Goal: Find specific page/section: Find specific page/section

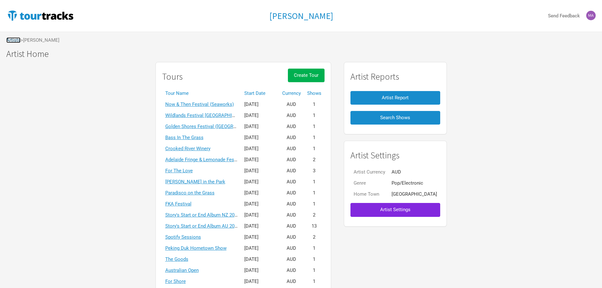
click at [14, 42] on link "Artists" at bounding box center [13, 40] width 14 height 6
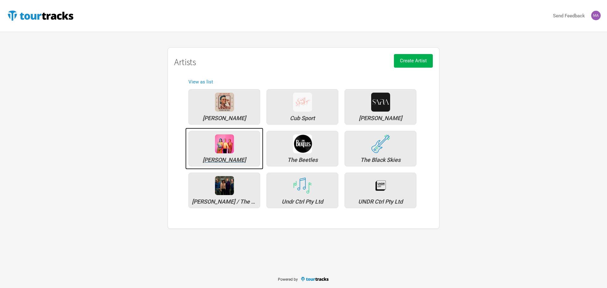
click at [224, 157] on div "Sheppard" at bounding box center [224, 160] width 65 height 6
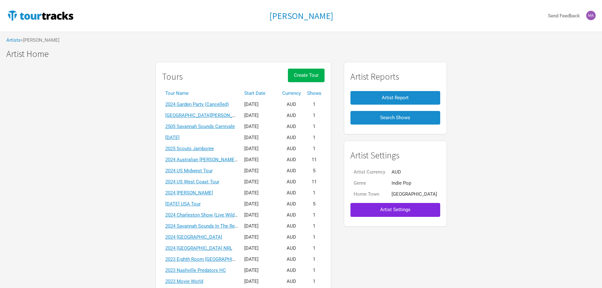
click at [269, 92] on th "Start Date" at bounding box center [260, 93] width 38 height 11
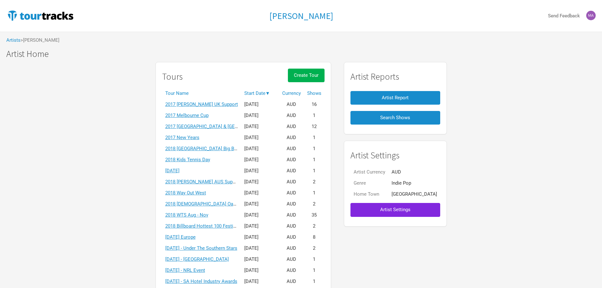
click at [269, 92] on th "Start Date ▼" at bounding box center [260, 93] width 38 height 11
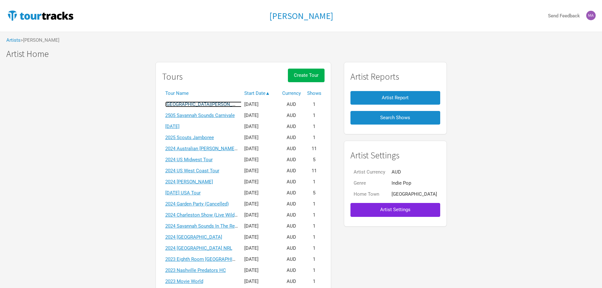
click at [220, 103] on link "2505 Logan Entertainment Centre" at bounding box center [206, 104] width 82 height 6
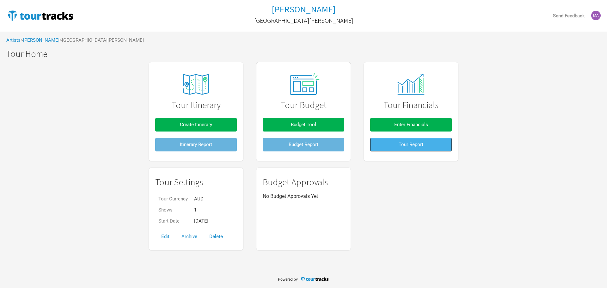
click at [419, 146] on span "Tour Report" at bounding box center [411, 145] width 25 height 6
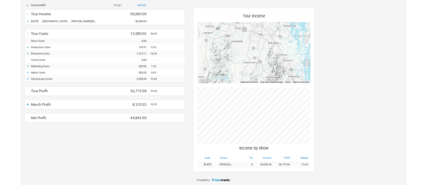
scroll to position [80, 0]
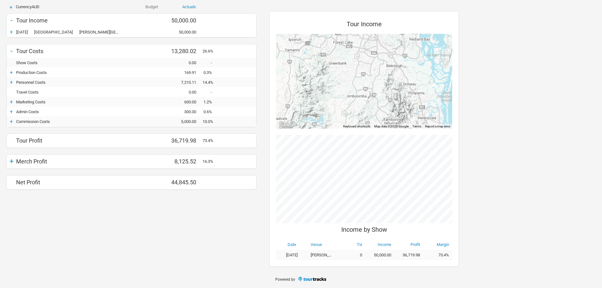
click at [10, 163] on div "+" at bounding box center [11, 161] width 9 height 9
click at [12, 182] on div "+" at bounding box center [11, 183] width 9 height 6
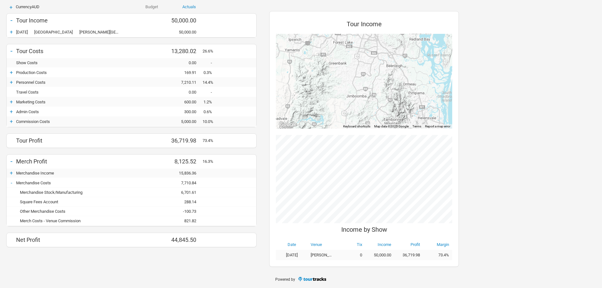
click at [9, 174] on div "+" at bounding box center [11, 173] width 9 height 6
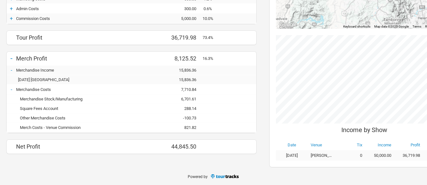
scroll to position [183, 0]
click at [189, 77] on div "15,836.36" at bounding box center [184, 79] width 38 height 5
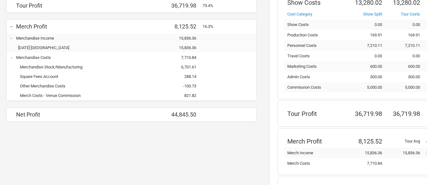
scroll to position [183, 0]
